Goal: Learn about a topic: Learn about a topic

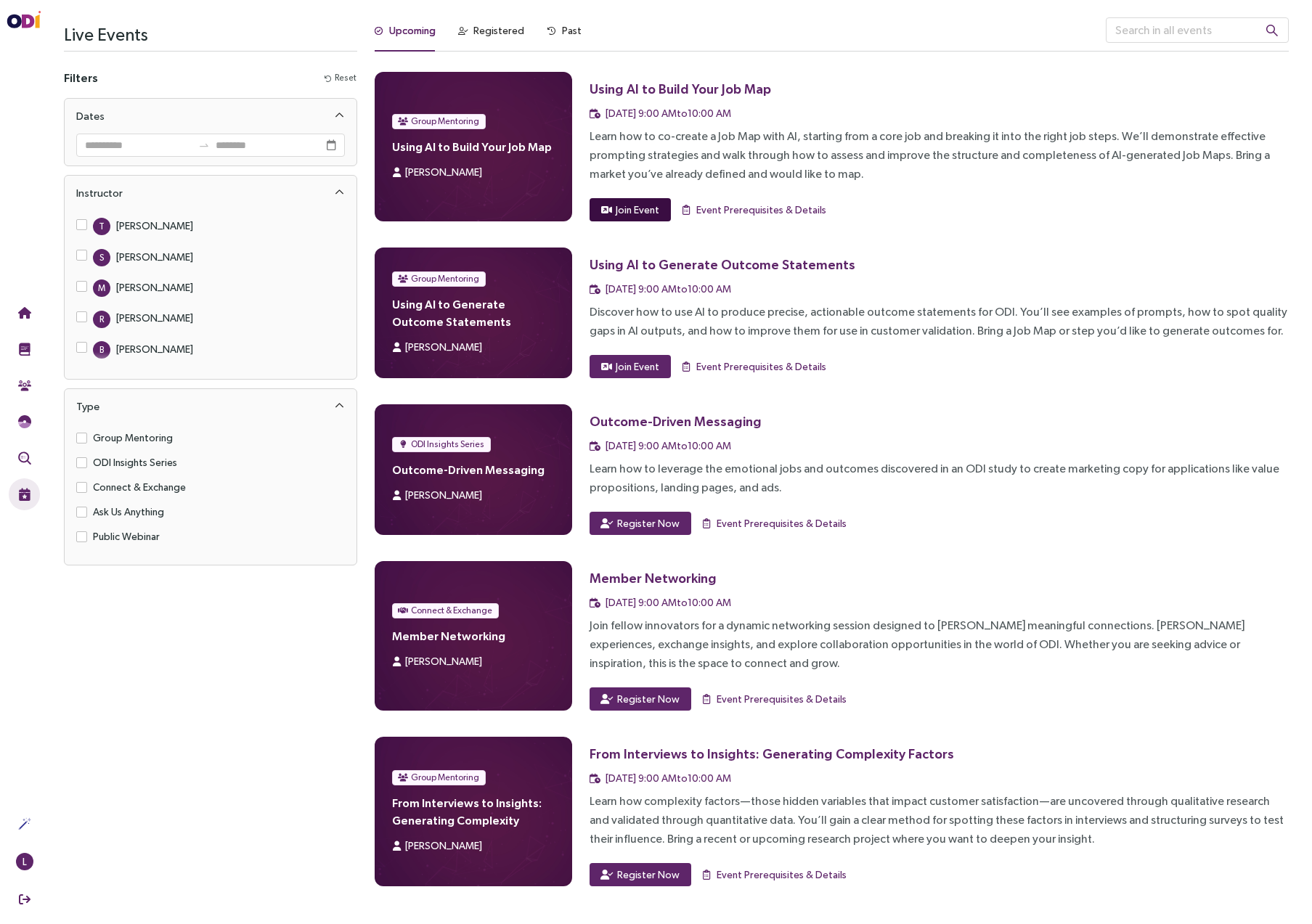
click at [629, 203] on span "Join Event" at bounding box center [637, 210] width 44 height 16
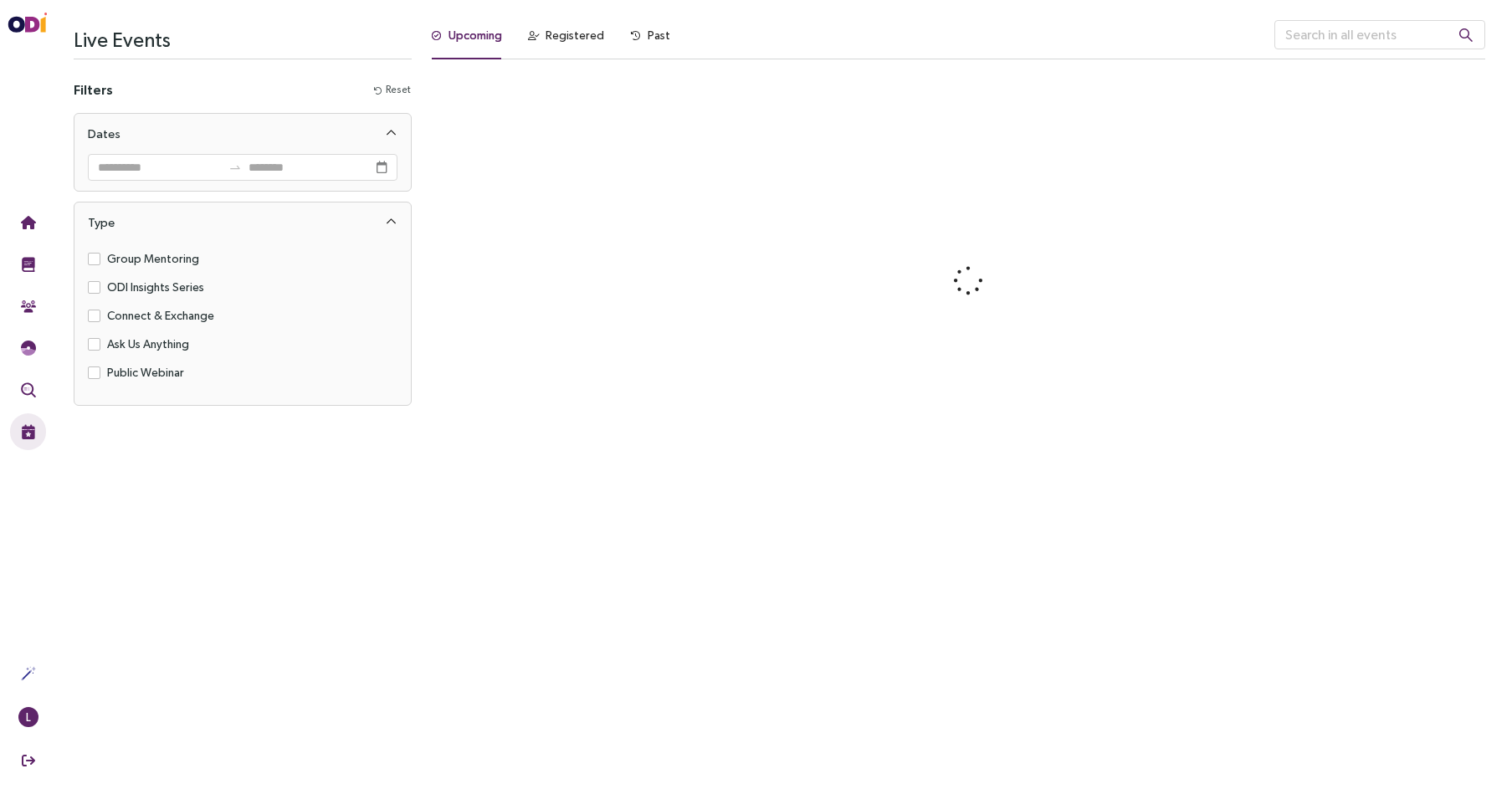
scroll to position [733, 0]
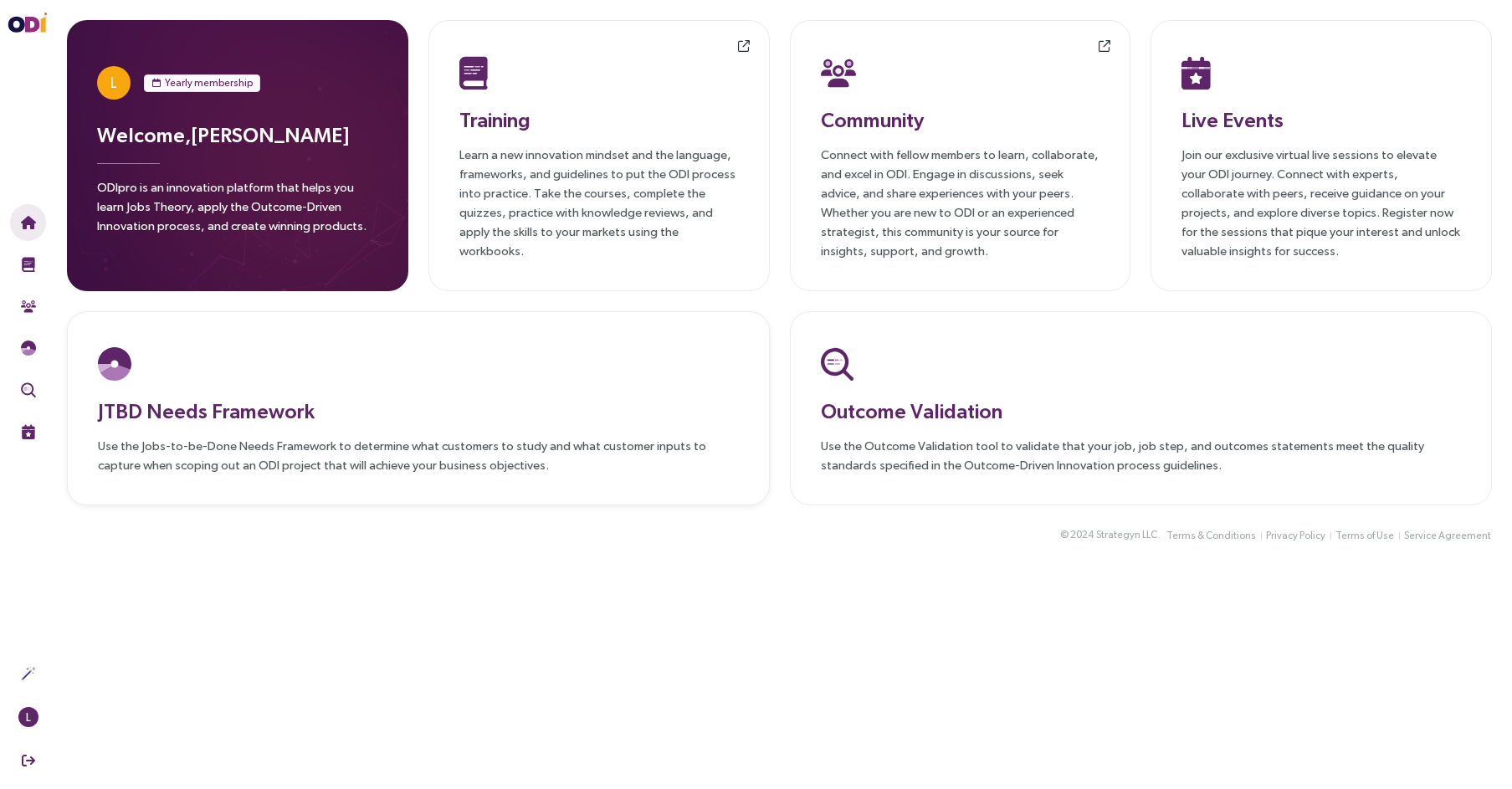
click at [390, 422] on h3 "JTBD Needs Framework" at bounding box center [419, 410] width 641 height 30
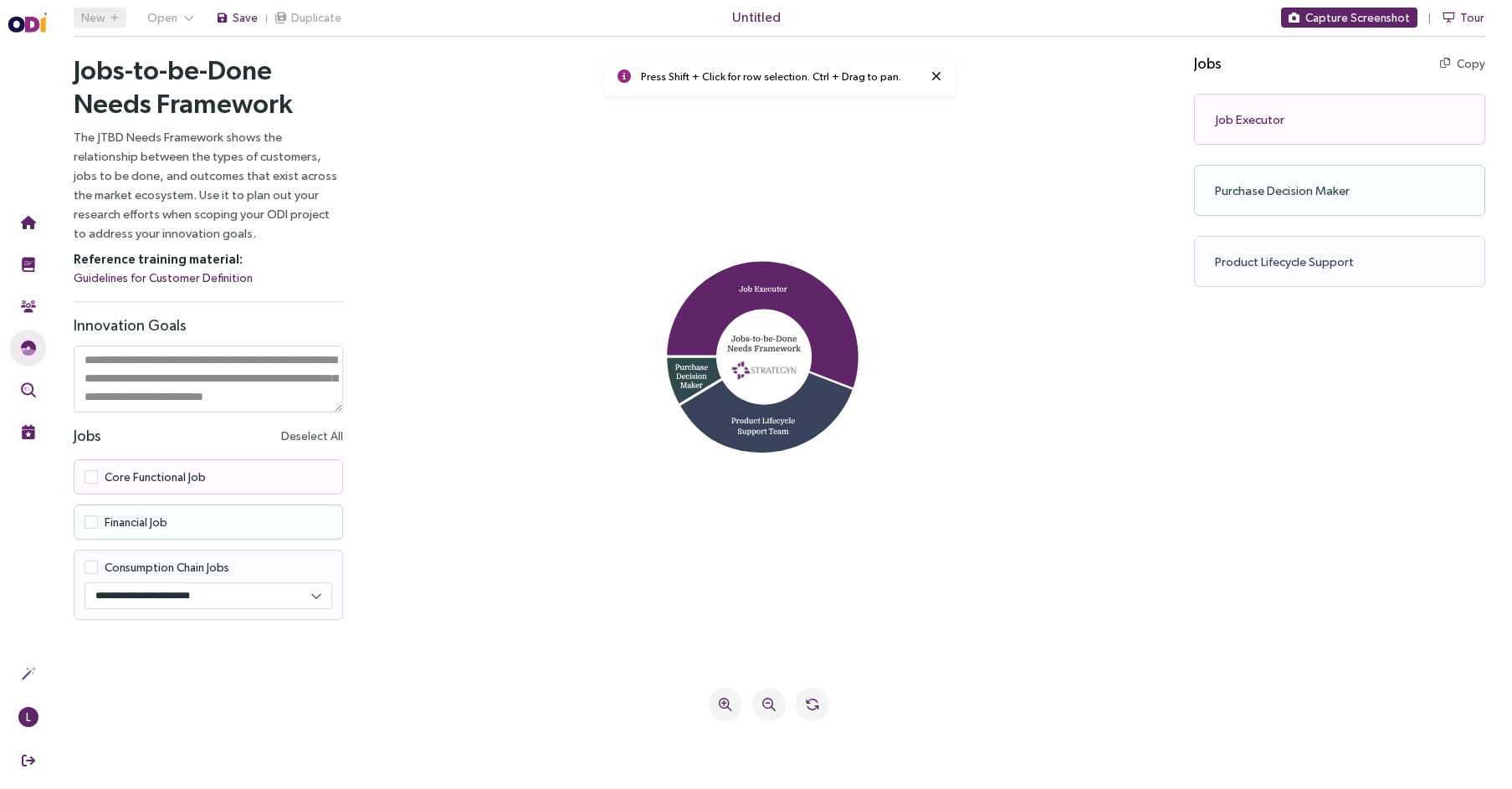
click at [787, 420] on icon at bounding box center [766, 405] width 173 height 96
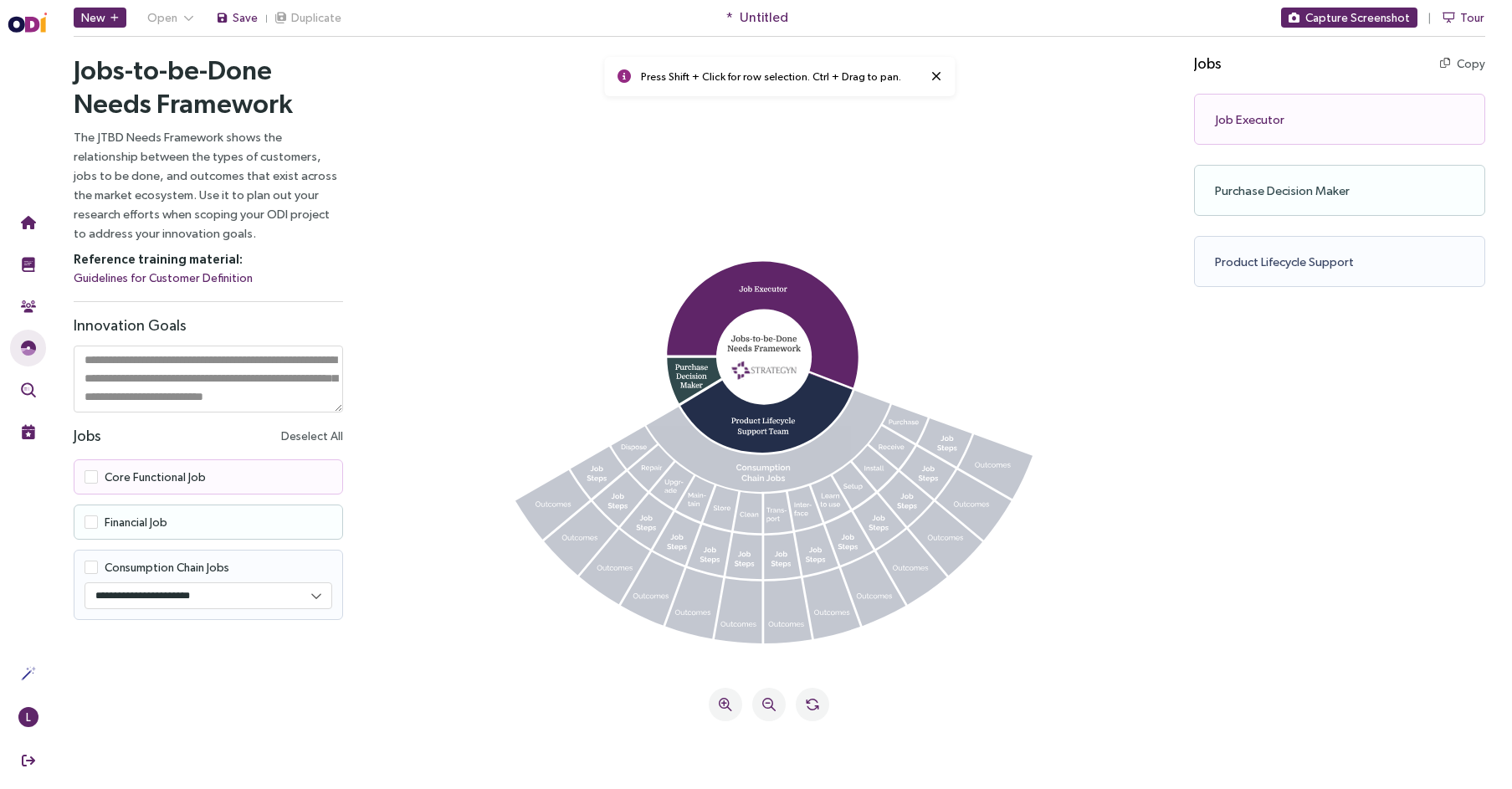
click at [769, 477] on icon at bounding box center [763, 473] width 54 height 17
click at [782, 515] on icon at bounding box center [778, 512] width 28 height 41
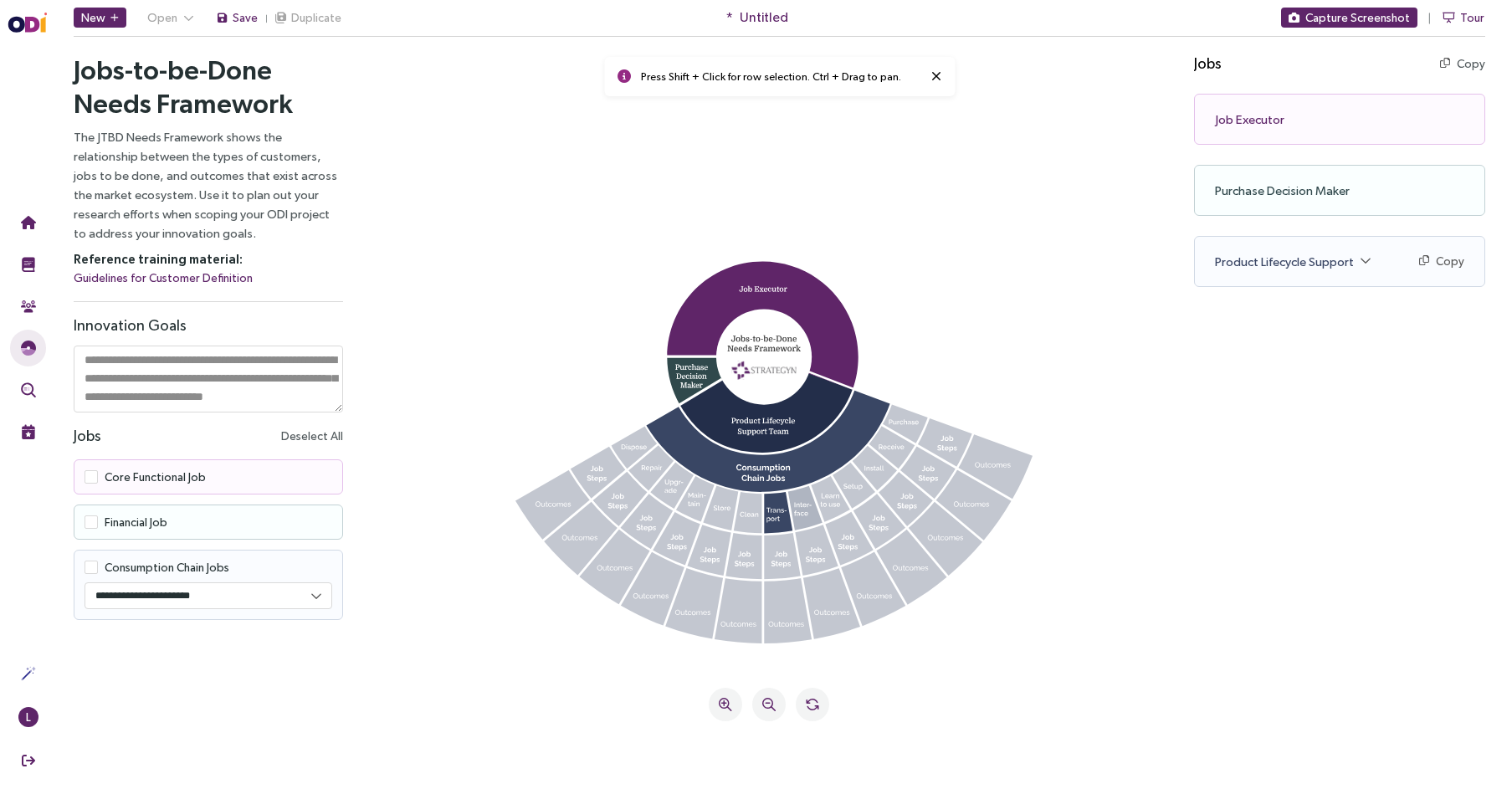
click at [803, 509] on icon at bounding box center [806, 508] width 34 height 44
click at [819, 501] on icon at bounding box center [831, 499] width 39 height 46
click at [856, 489] on icon at bounding box center [853, 486] width 43 height 46
click at [882, 465] on icon at bounding box center [875, 468] width 44 height 44
click at [888, 448] on icon at bounding box center [893, 447] width 46 height 43
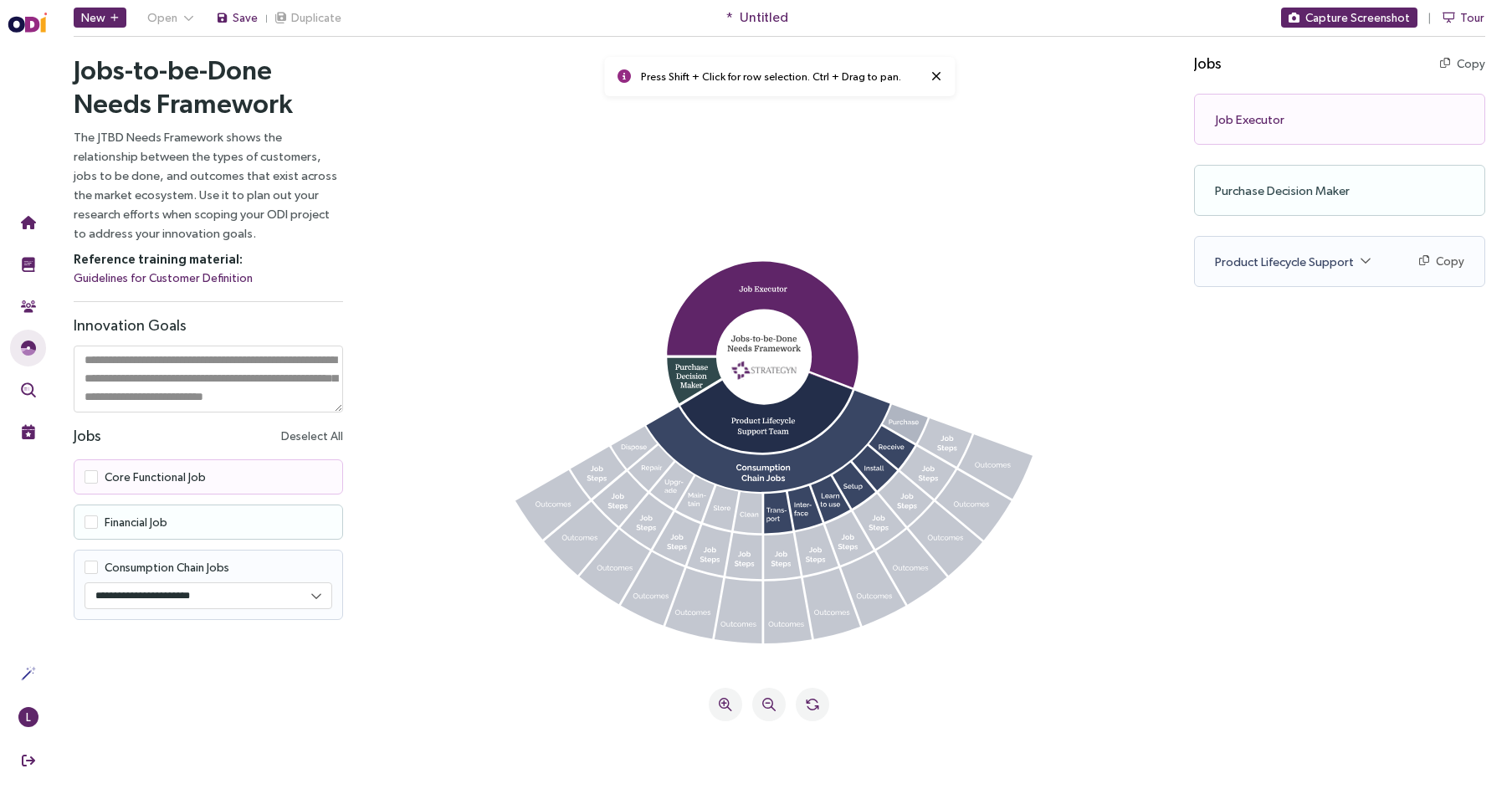
click at [902, 423] on icon at bounding box center [905, 424] width 45 height 38
click at [782, 555] on icon at bounding box center [782, 556] width 37 height 47
click at [738, 554] on icon at bounding box center [743, 556] width 36 height 47
click at [705, 552] on icon at bounding box center [708, 550] width 44 height 52
click at [686, 492] on icon at bounding box center [769, 362] width 769 height 584
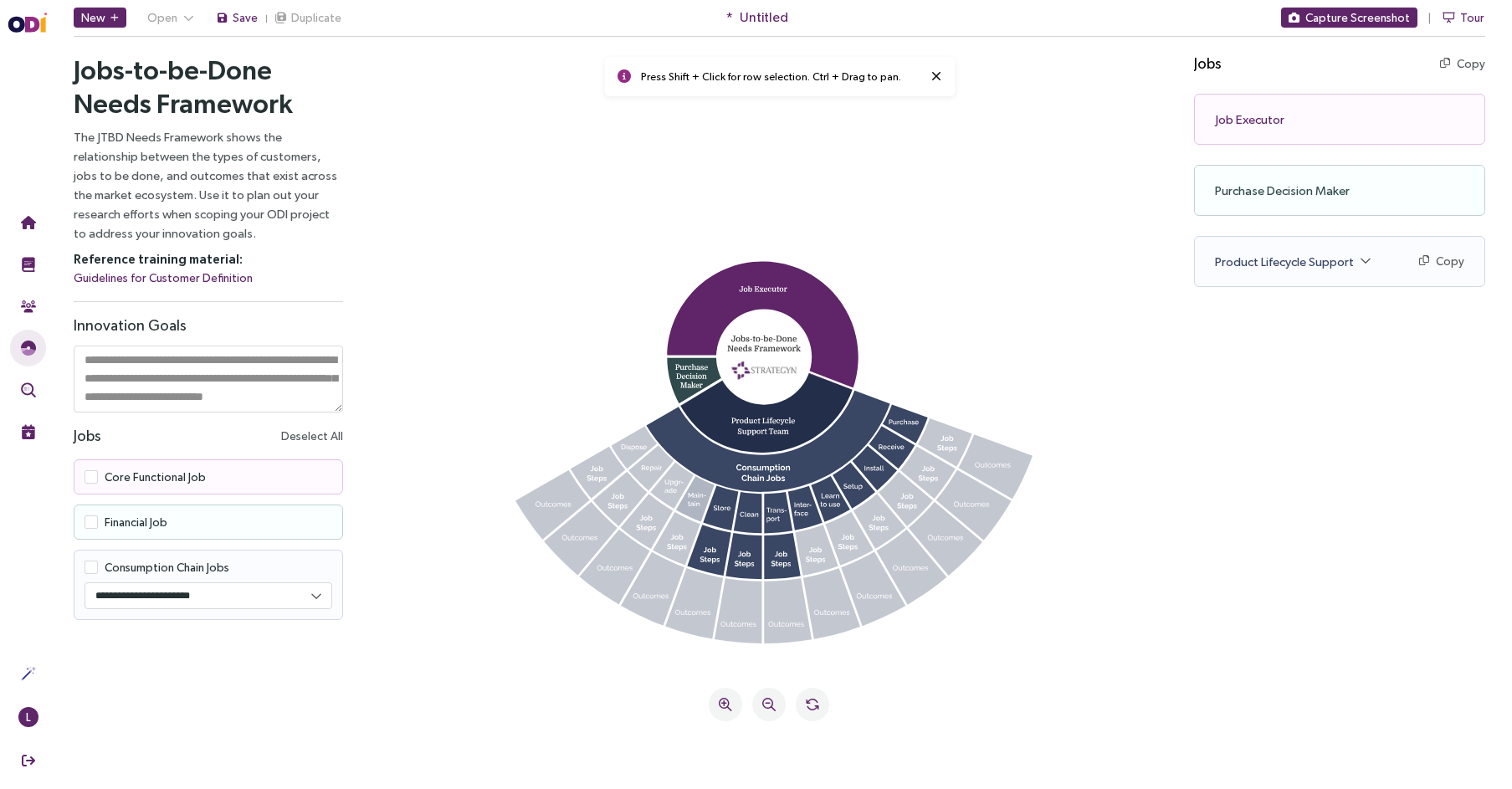
click at [692, 499] on icon at bounding box center [694, 499] width 38 height 46
click at [665, 481] on icon at bounding box center [671, 486] width 44 height 47
click at [659, 469] on icon at bounding box center [650, 468] width 45 height 45
click at [637, 444] on icon at bounding box center [635, 447] width 46 height 43
click at [734, 709] on button at bounding box center [725, 704] width 33 height 33
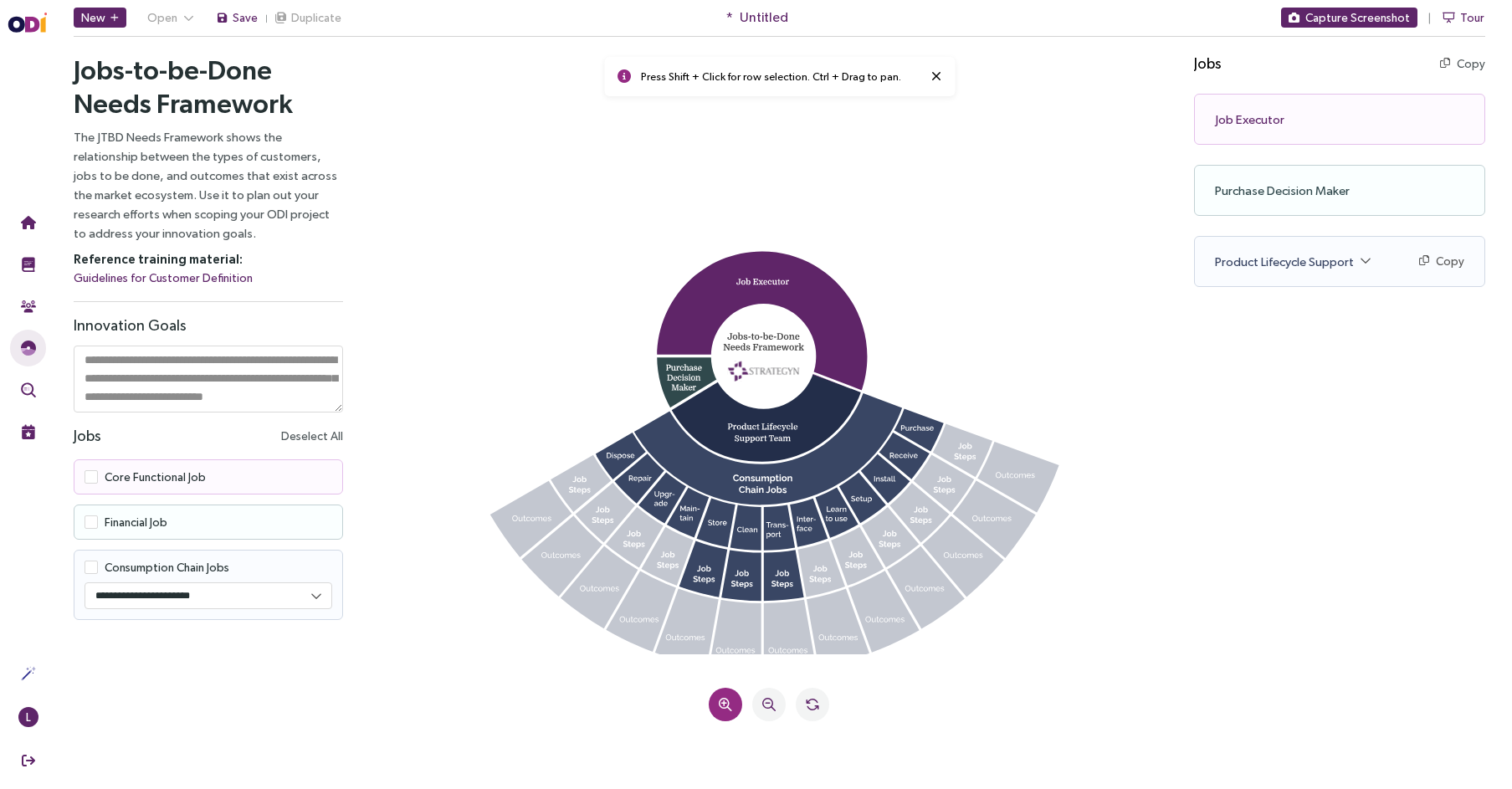
click at [734, 709] on button at bounding box center [725, 704] width 33 height 33
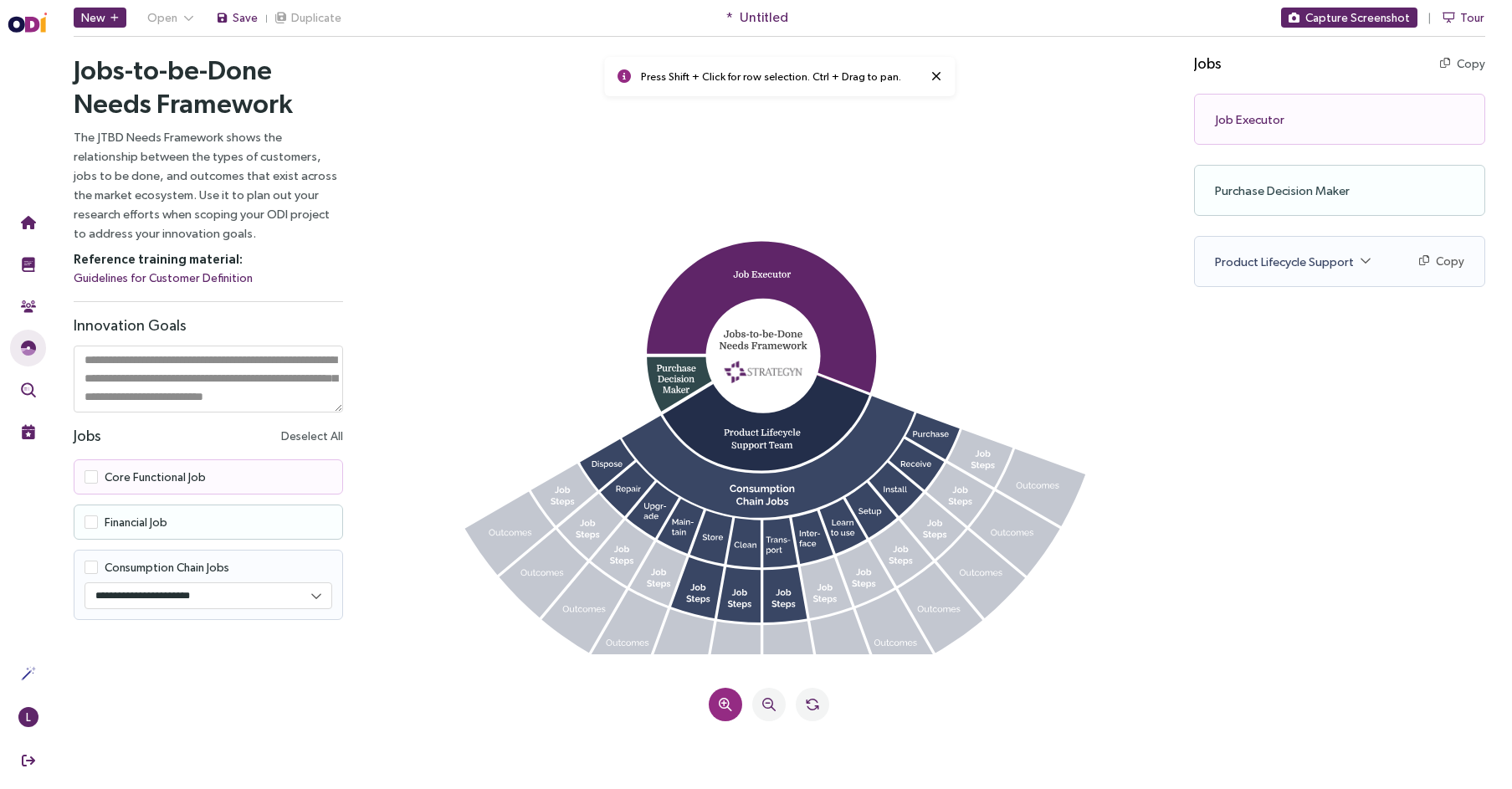
click at [734, 709] on button at bounding box center [725, 704] width 33 height 33
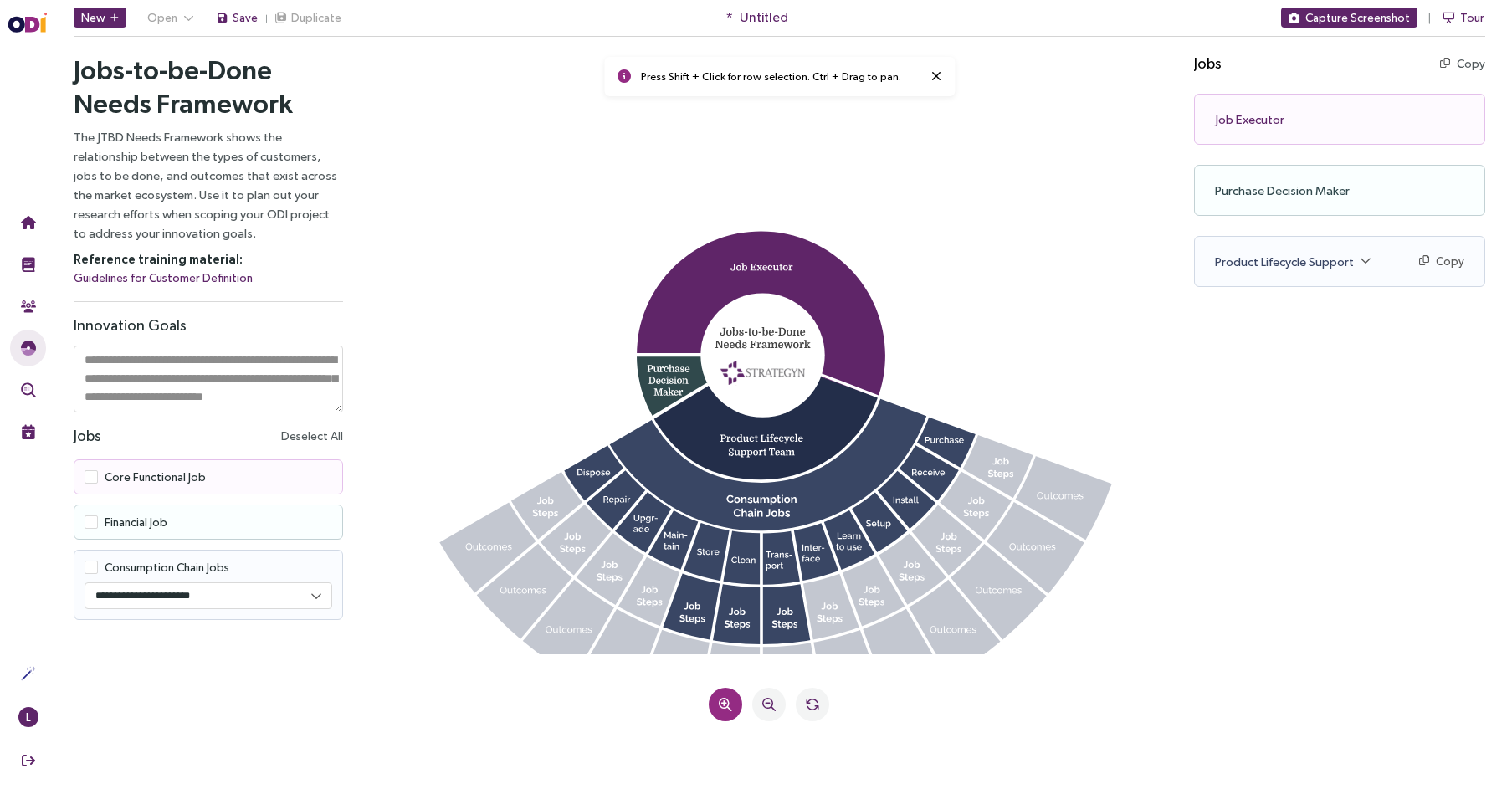
click at [734, 709] on button at bounding box center [725, 704] width 33 height 33
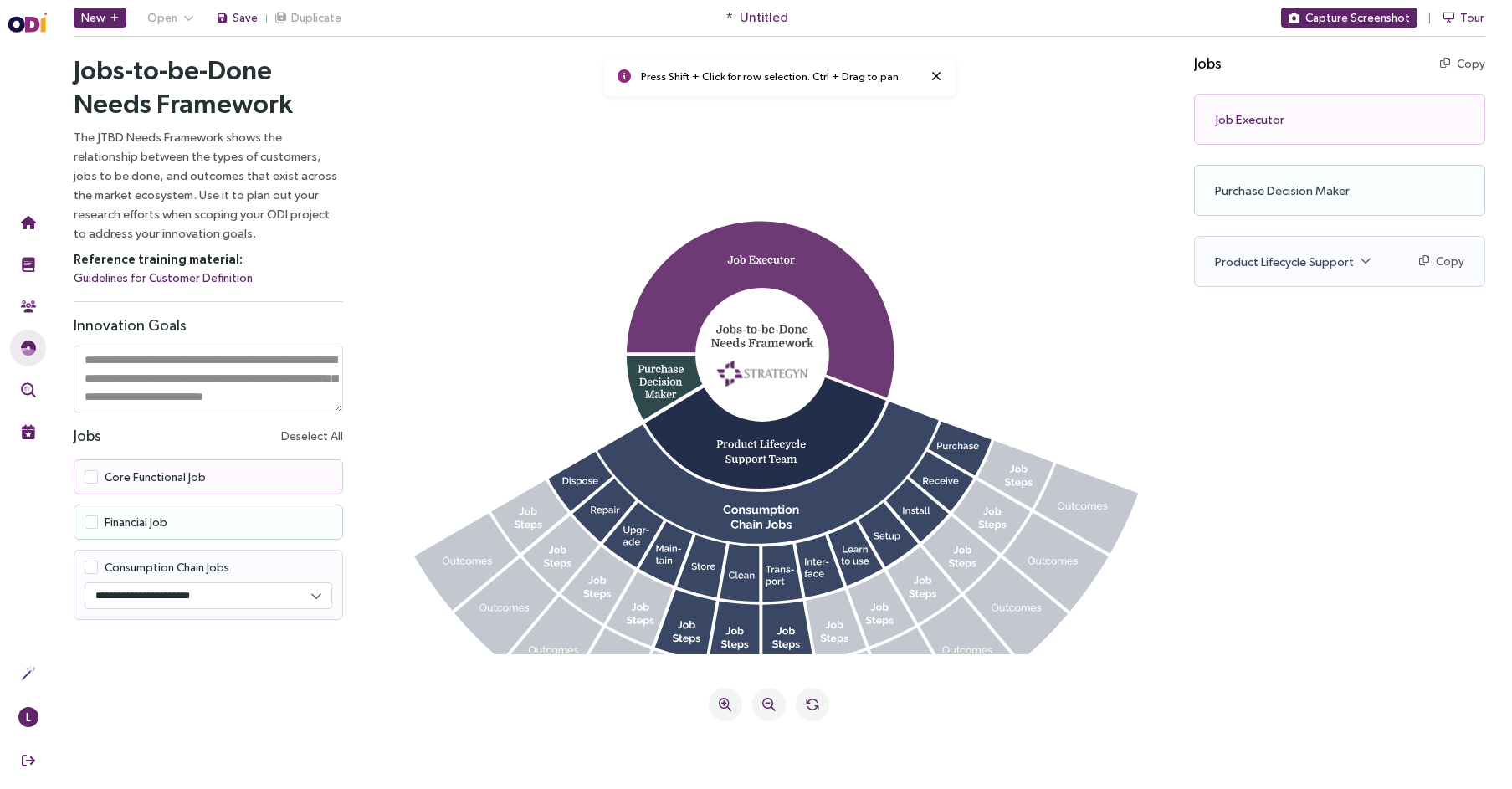
click at [779, 266] on icon at bounding box center [760, 312] width 267 height 179
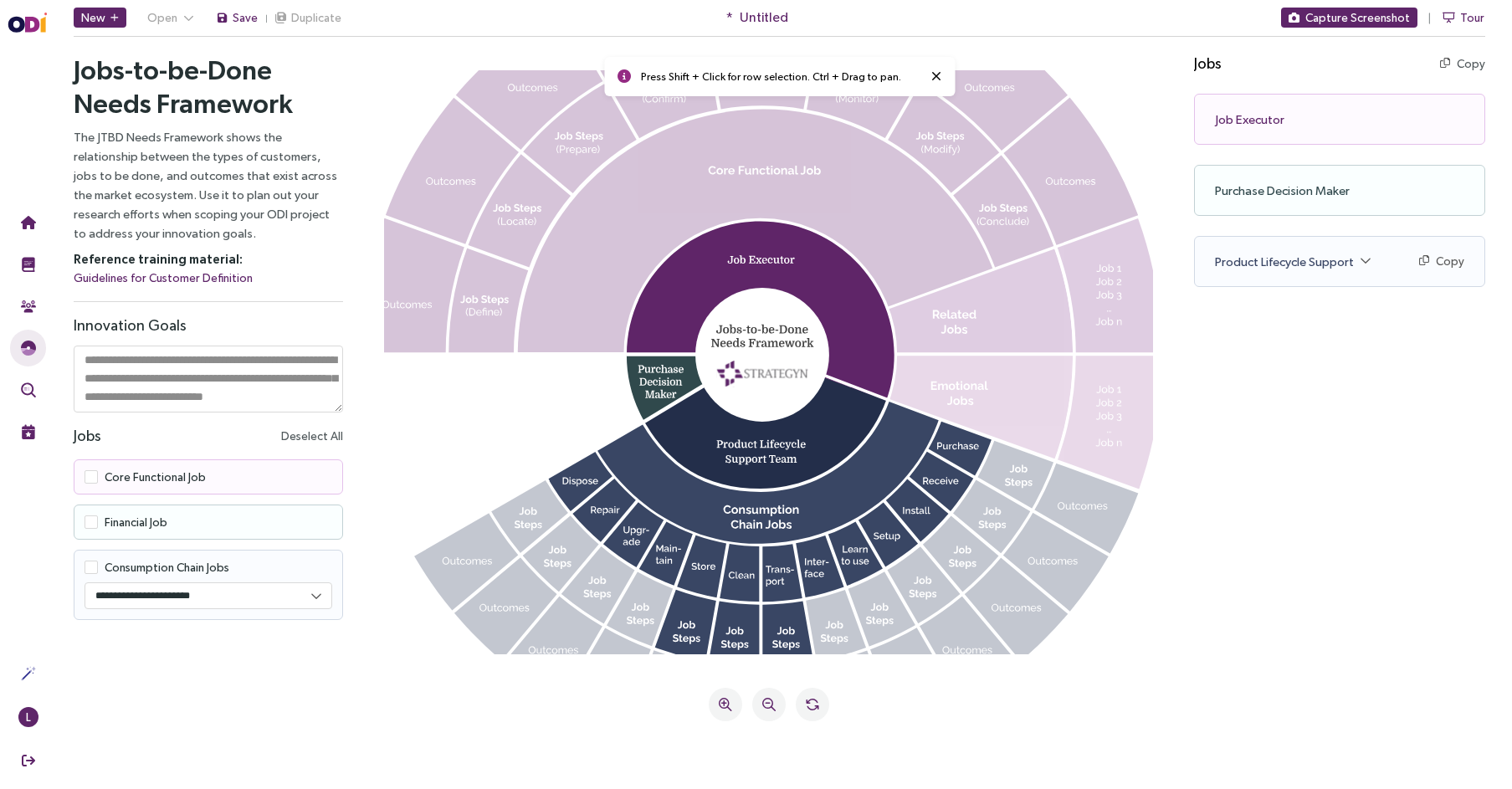
drag, startPoint x: 782, startPoint y: 201, endPoint x: 800, endPoint y: 318, distance: 118.4
click at [801, 319] on g at bounding box center [761, 354] width 801 height 803
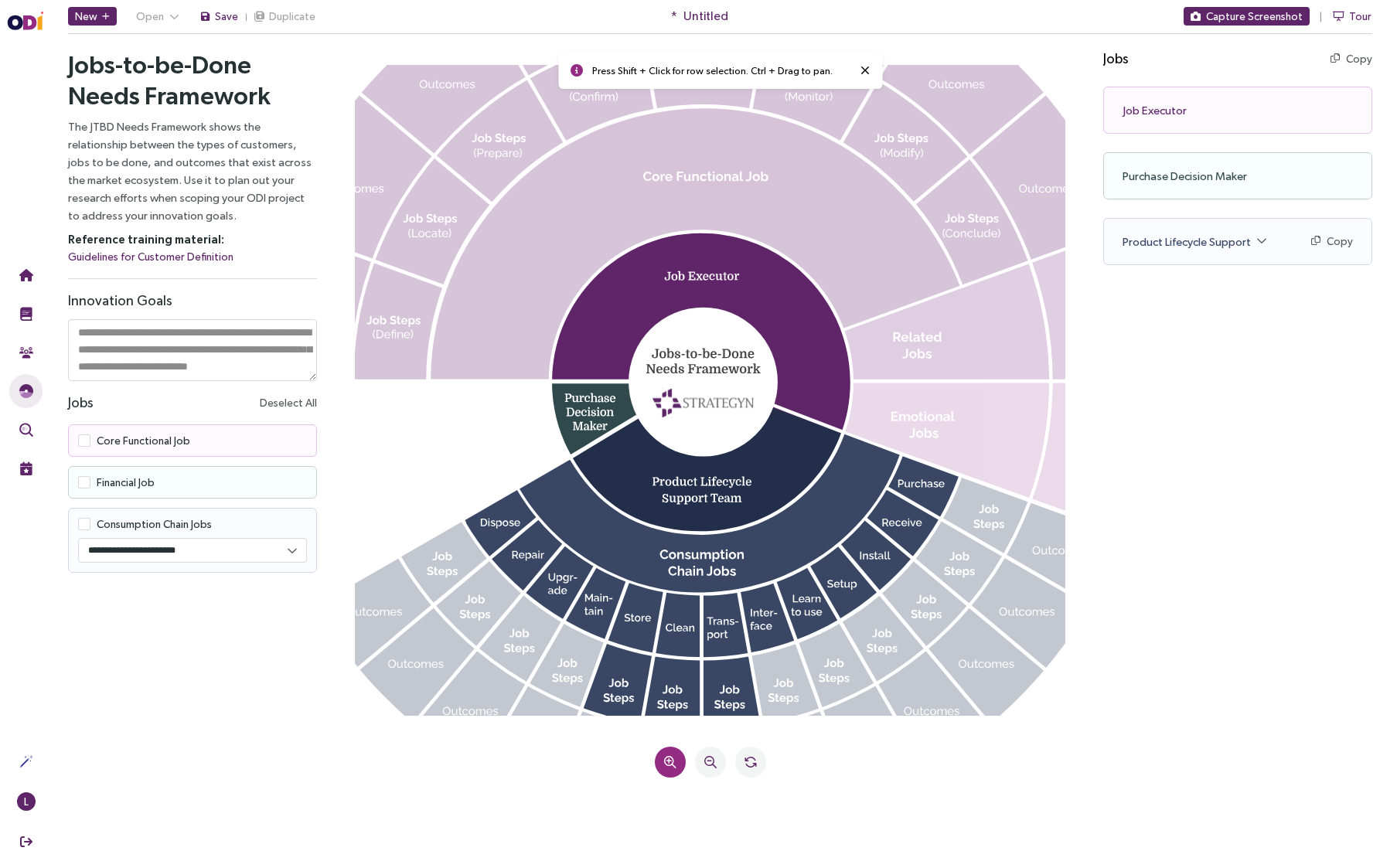
click at [676, 728] on button at bounding box center [670, 761] width 31 height 31
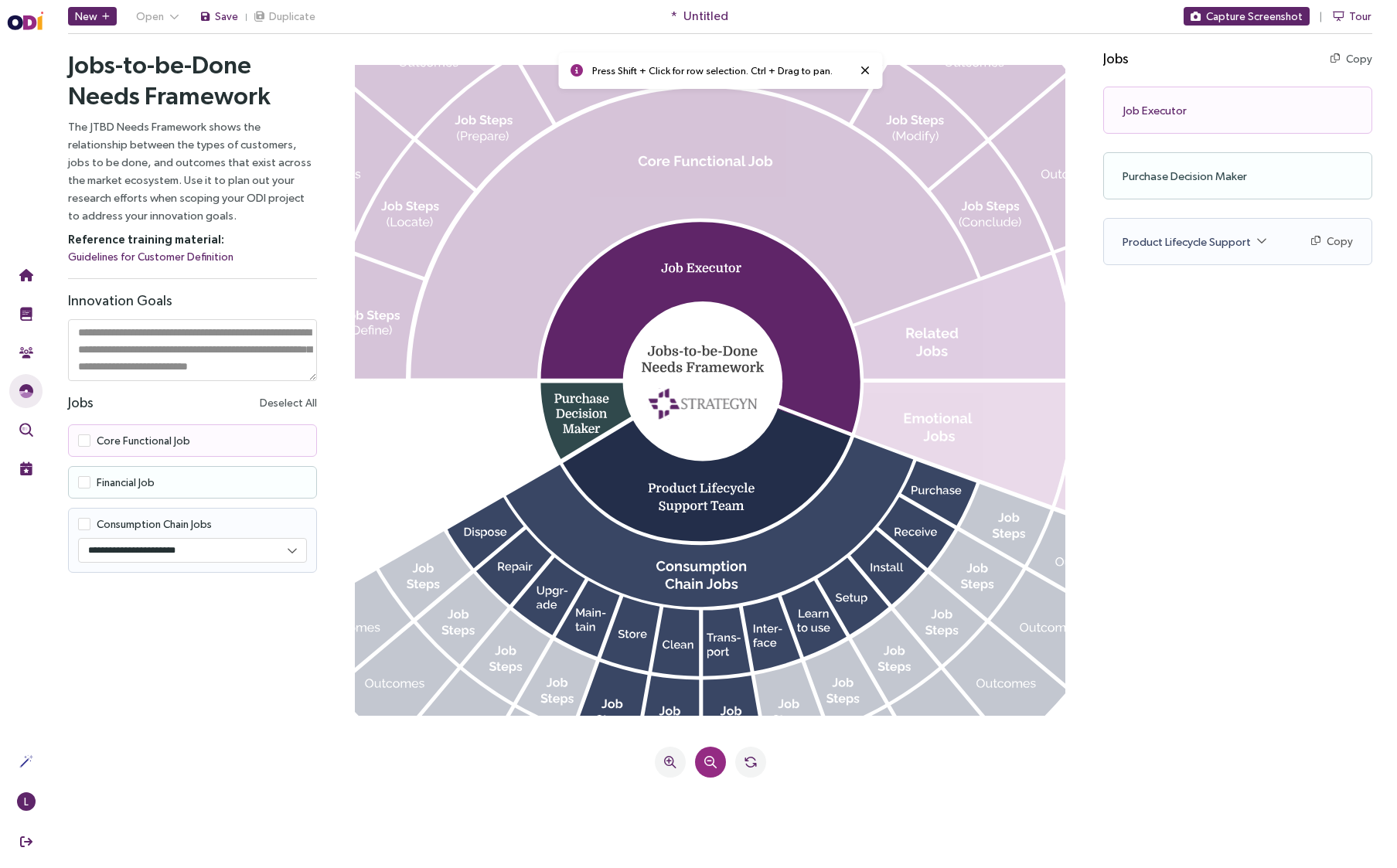
click at [722, 728] on button at bounding box center [710, 761] width 31 height 31
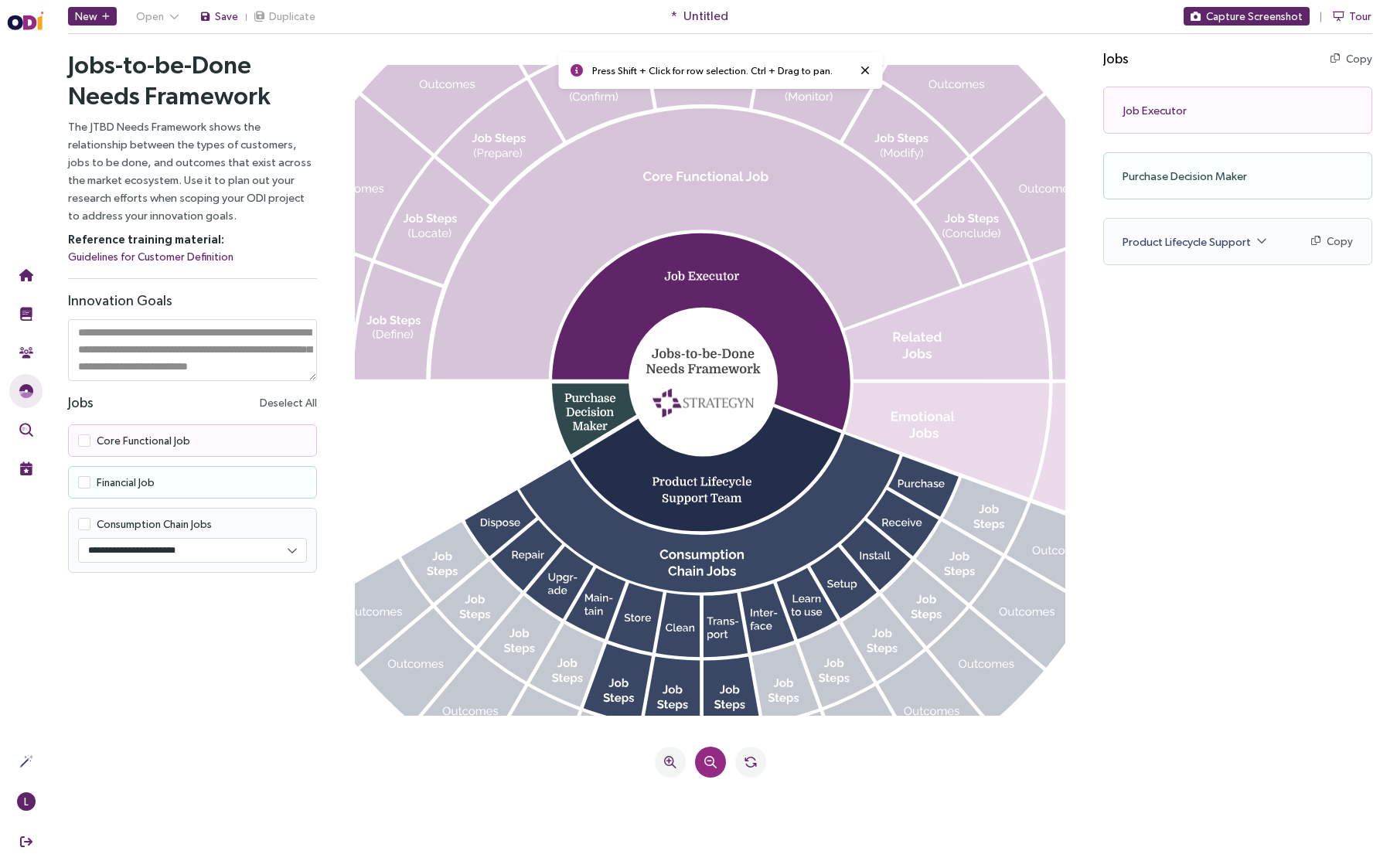
click at [722, 728] on button at bounding box center [710, 761] width 31 height 31
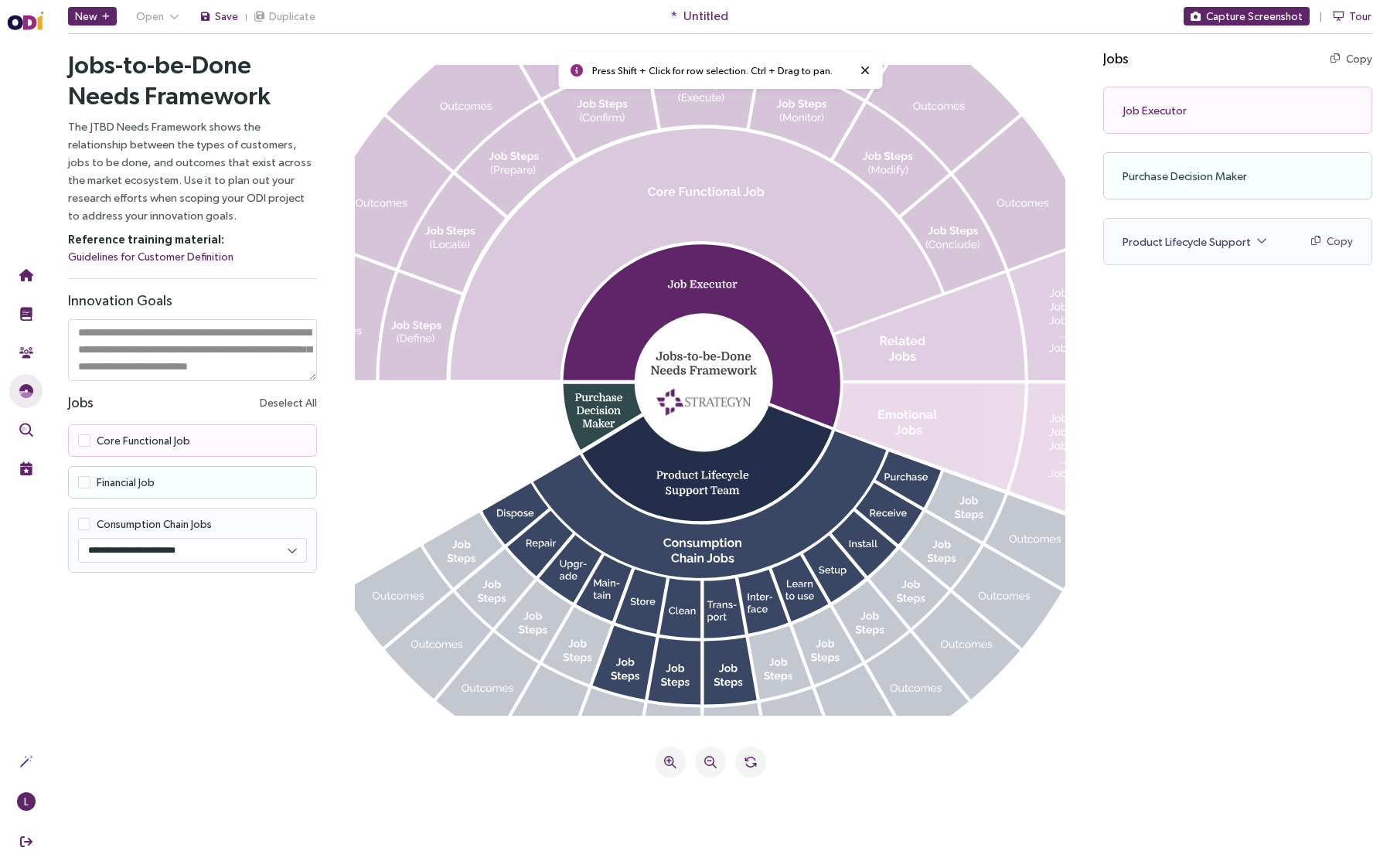
click at [697, 213] on icon at bounding box center [696, 254] width 492 height 252
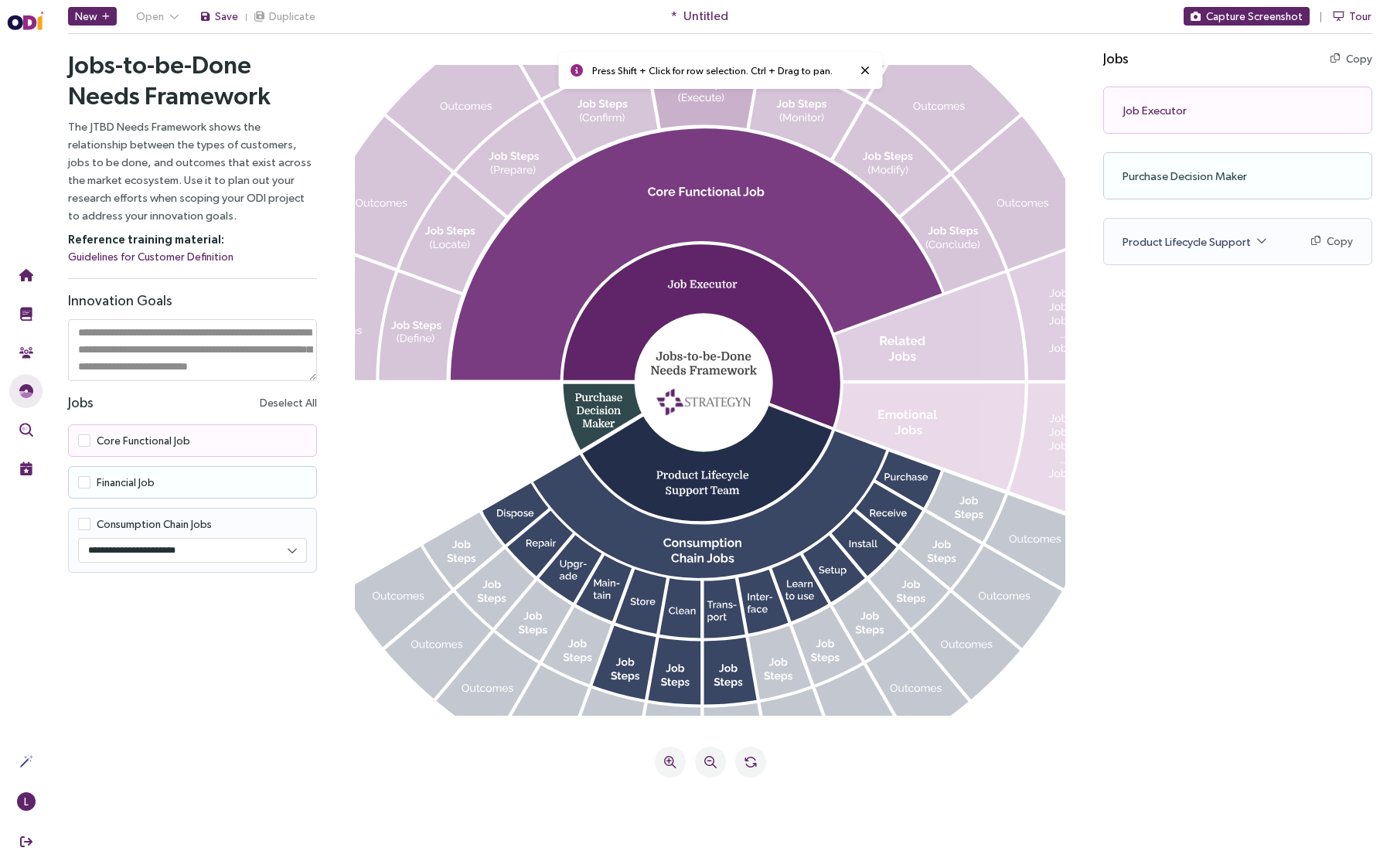
click at [713, 118] on icon at bounding box center [704, 92] width 109 height 71
drag, startPoint x: 507, startPoint y: 436, endPoint x: 579, endPoint y: 439, distance: 72.1
click at [506, 522] on icon at bounding box center [710, 390] width 710 height 651
click at [711, 728] on icon at bounding box center [710, 762] width 13 height 13
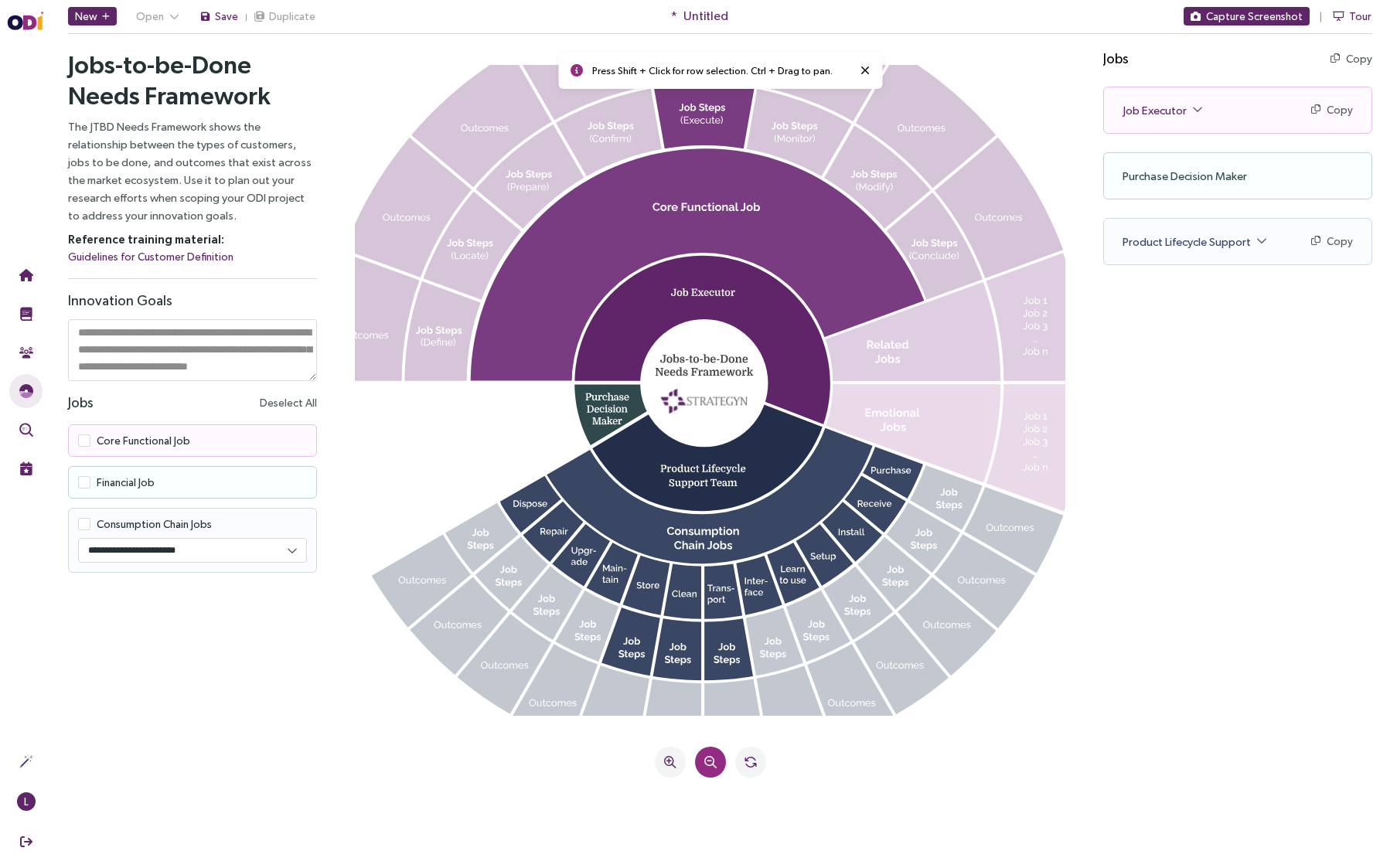
click at [711, 728] on icon at bounding box center [710, 762] width 13 height 13
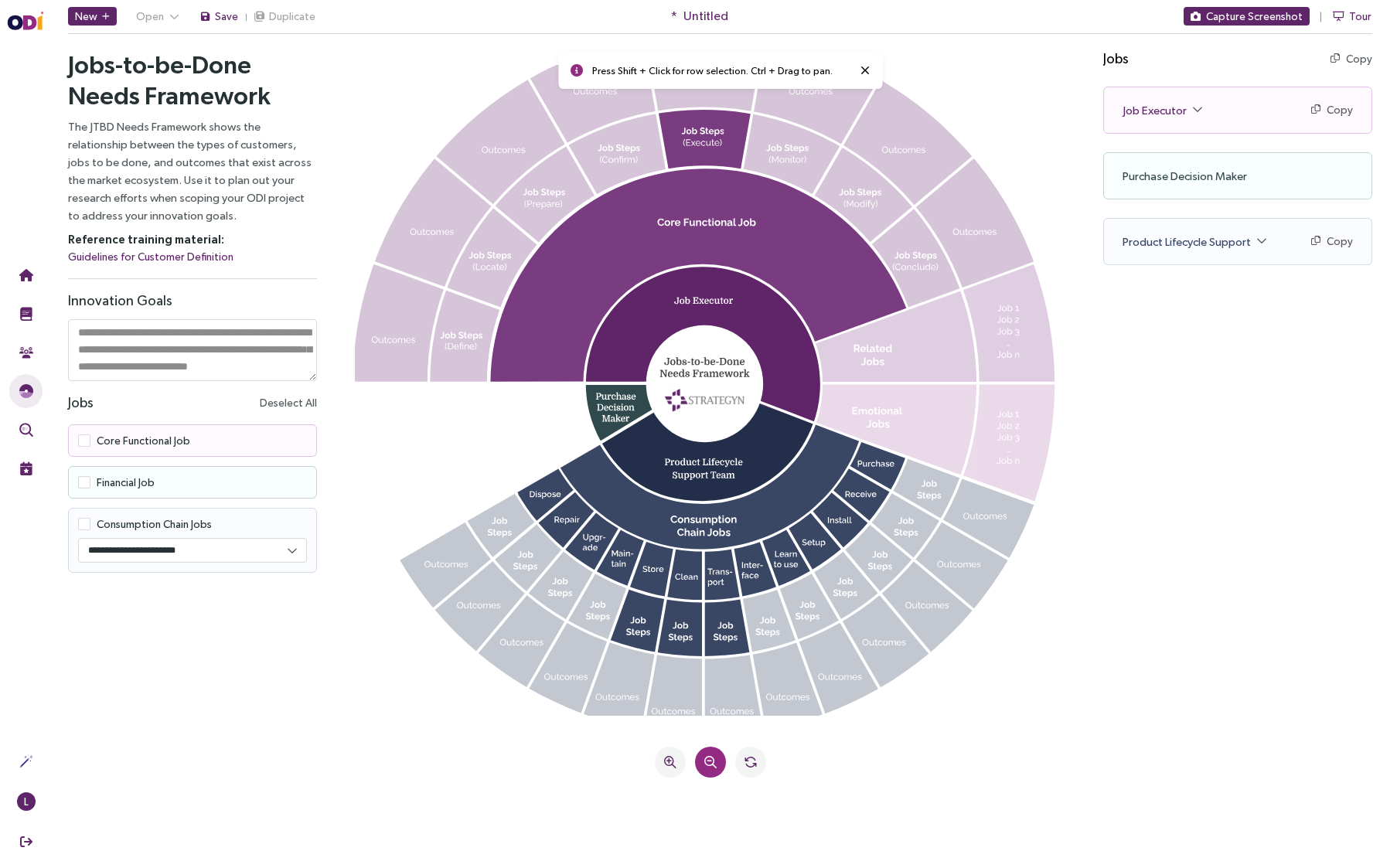
click at [711, 728] on icon at bounding box center [710, 762] width 13 height 13
